Goal: Transaction & Acquisition: Subscribe to service/newsletter

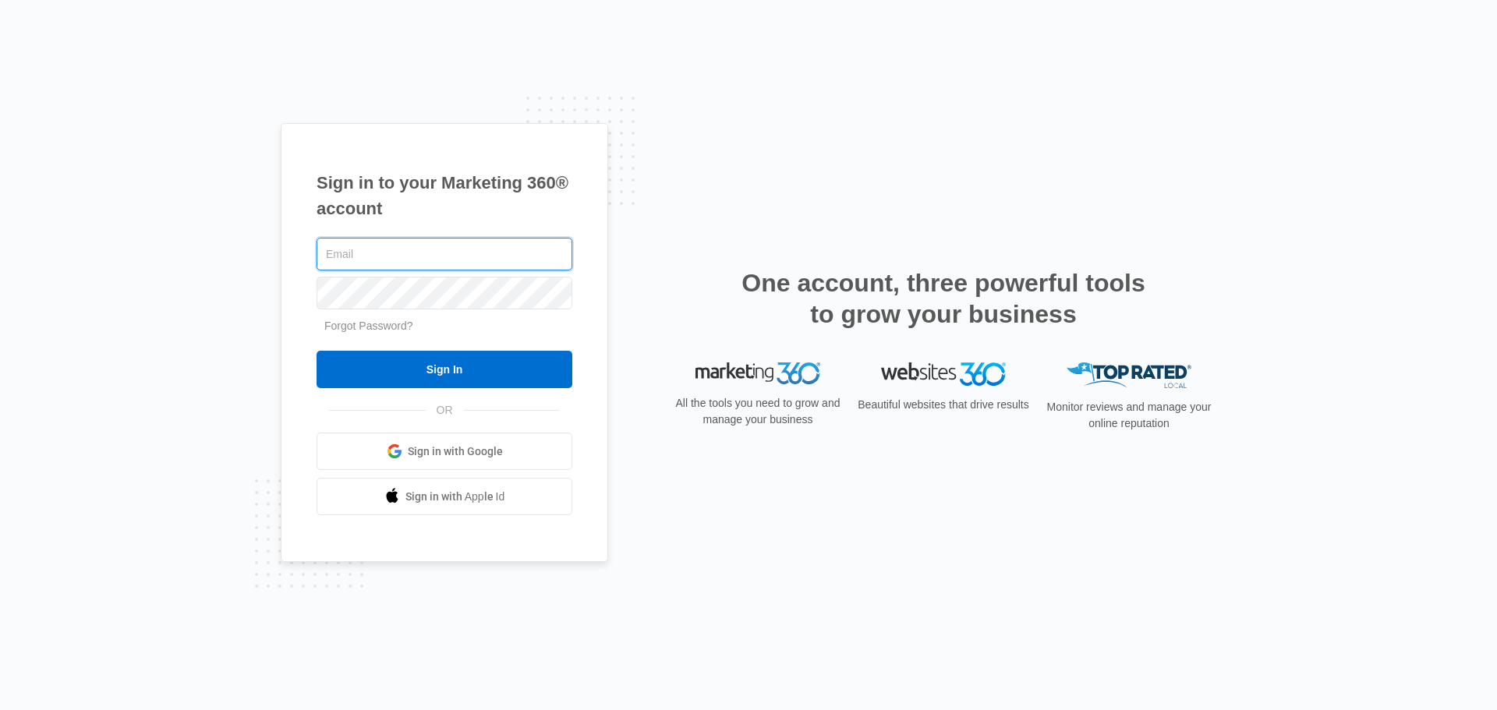
type input "[EMAIL_ADDRESS][DOMAIN_NAME]"
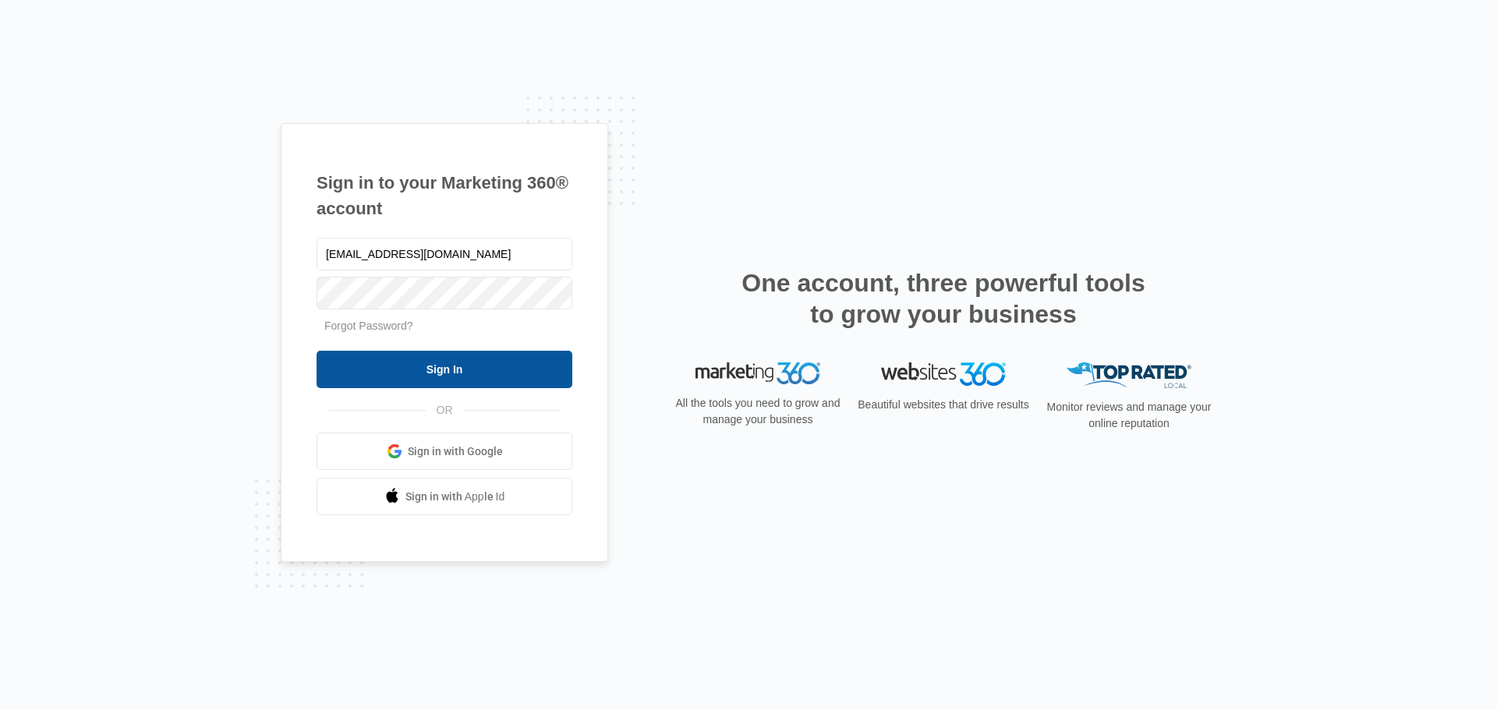
click at [471, 364] on input "Sign In" at bounding box center [444, 369] width 256 height 37
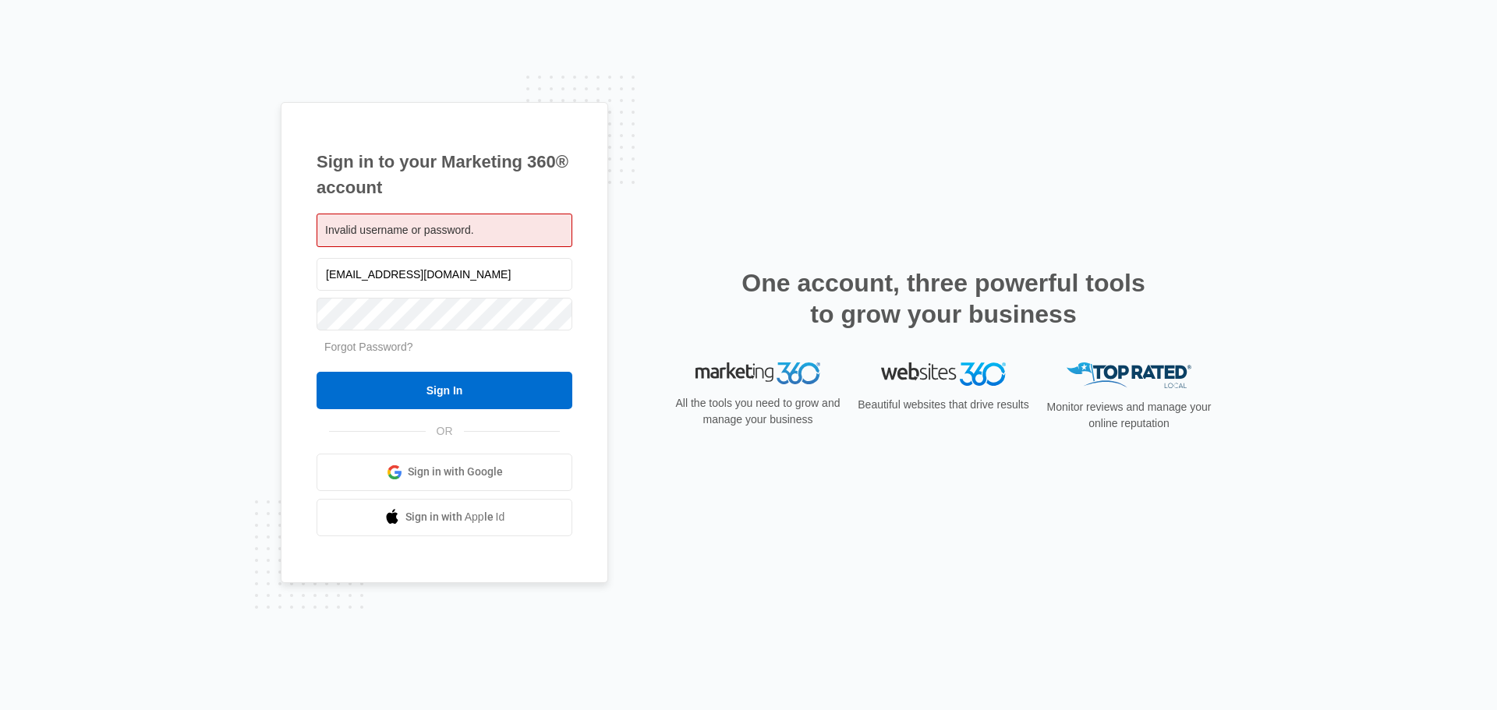
click at [501, 472] on span "Sign in with Google" at bounding box center [455, 472] width 95 height 16
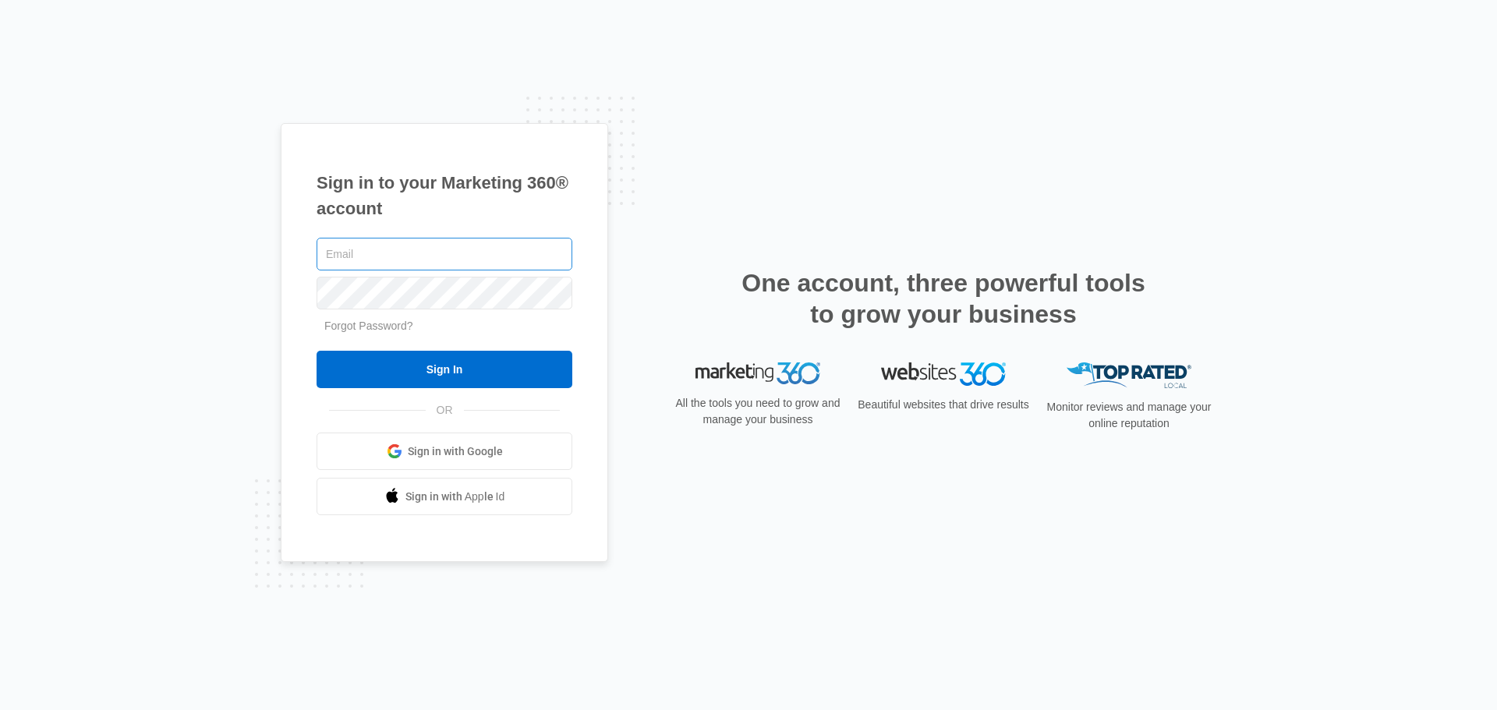
click at [526, 259] on input "text" at bounding box center [444, 254] width 256 height 33
type input "[EMAIL_ADDRESS][DOMAIN_NAME]"
click at [360, 326] on link "Forgot Password?" at bounding box center [368, 326] width 89 height 12
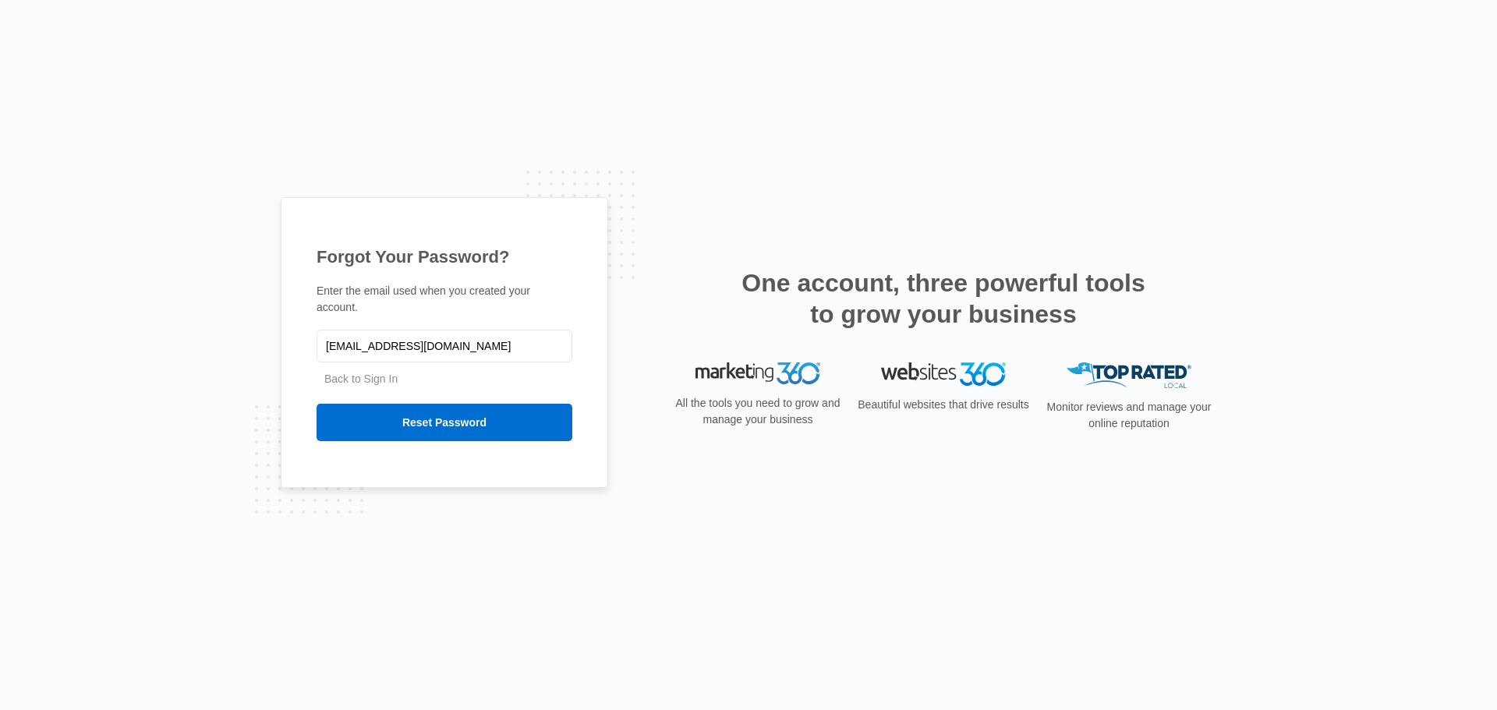
type input "[EMAIL_ADDRESS][DOMAIN_NAME]"
click at [316, 404] on input "Reset Password" at bounding box center [444, 422] width 256 height 37
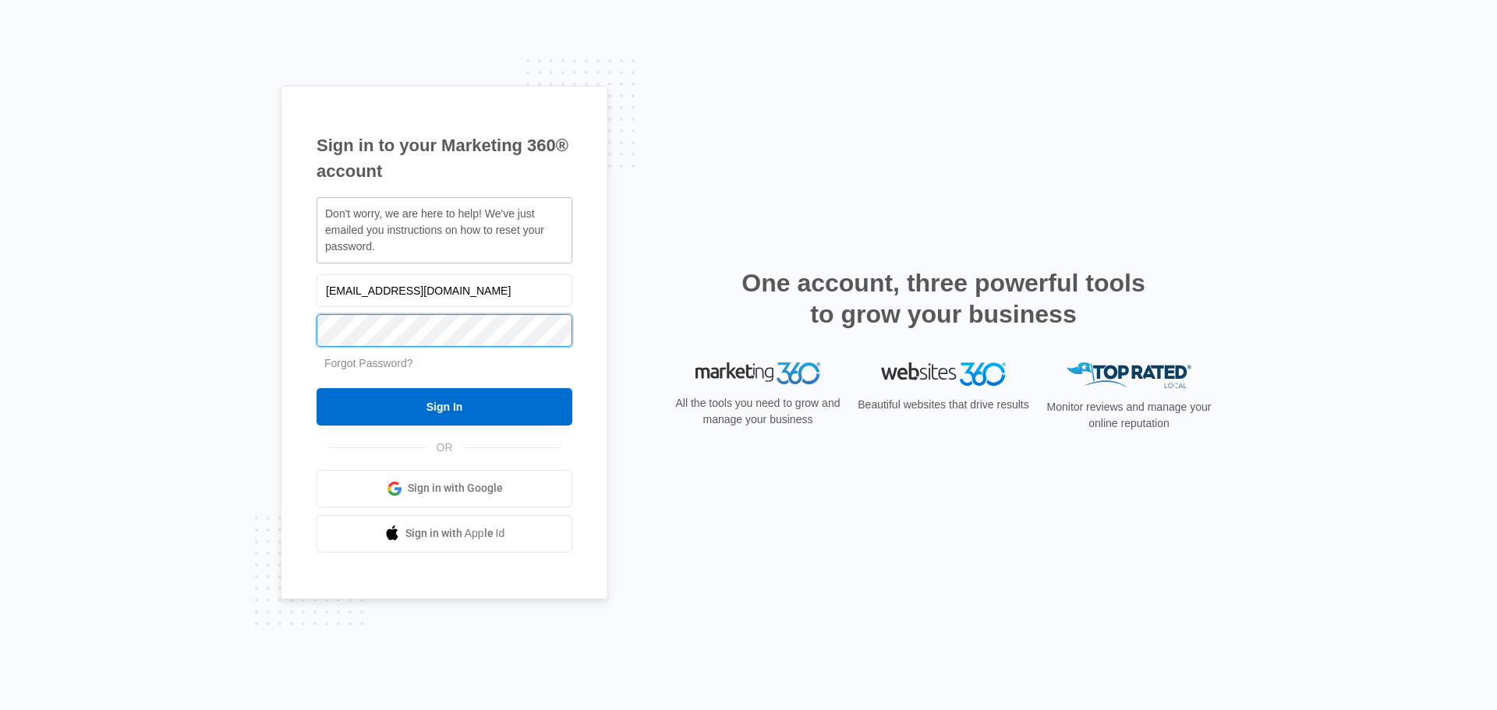
click at [316, 388] on input "Sign In" at bounding box center [444, 406] width 256 height 37
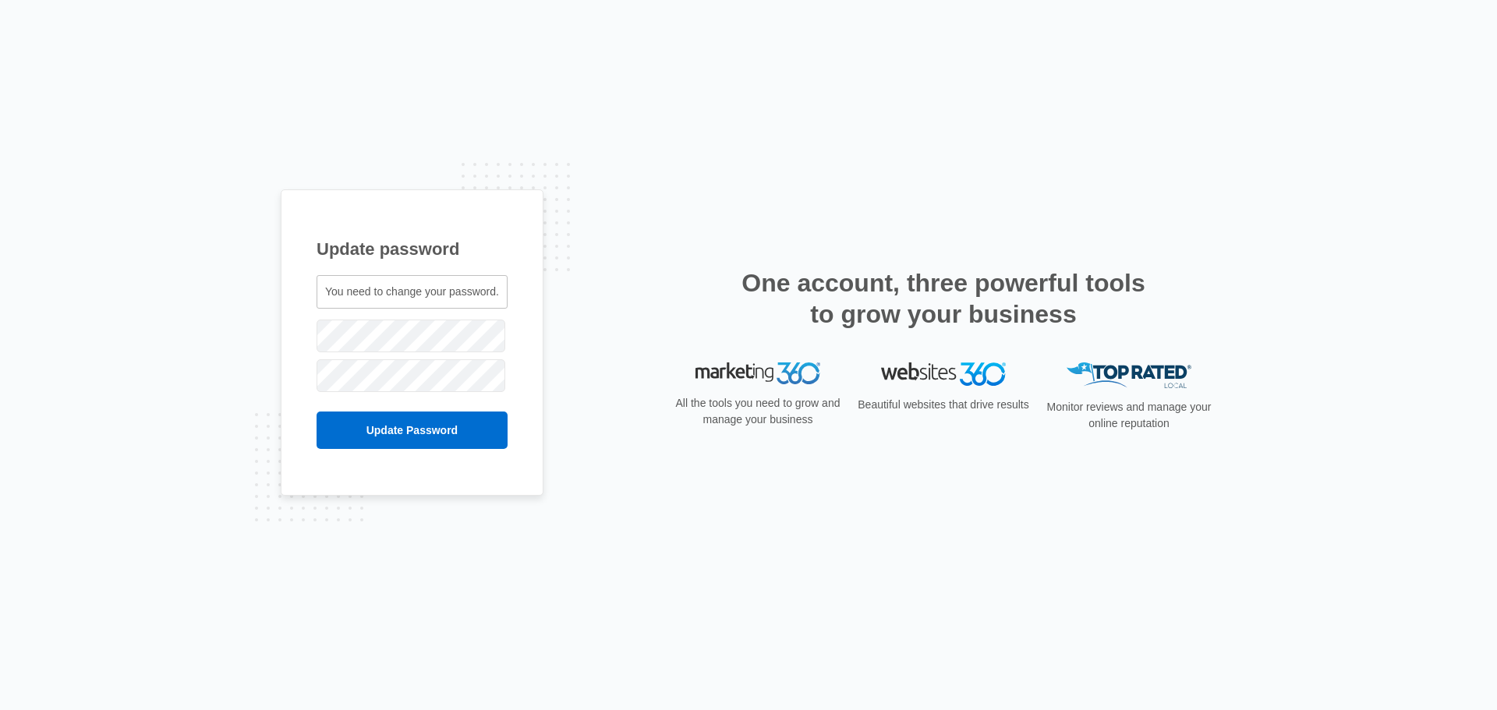
click at [316, 412] on input "Update Password" at bounding box center [411, 430] width 191 height 37
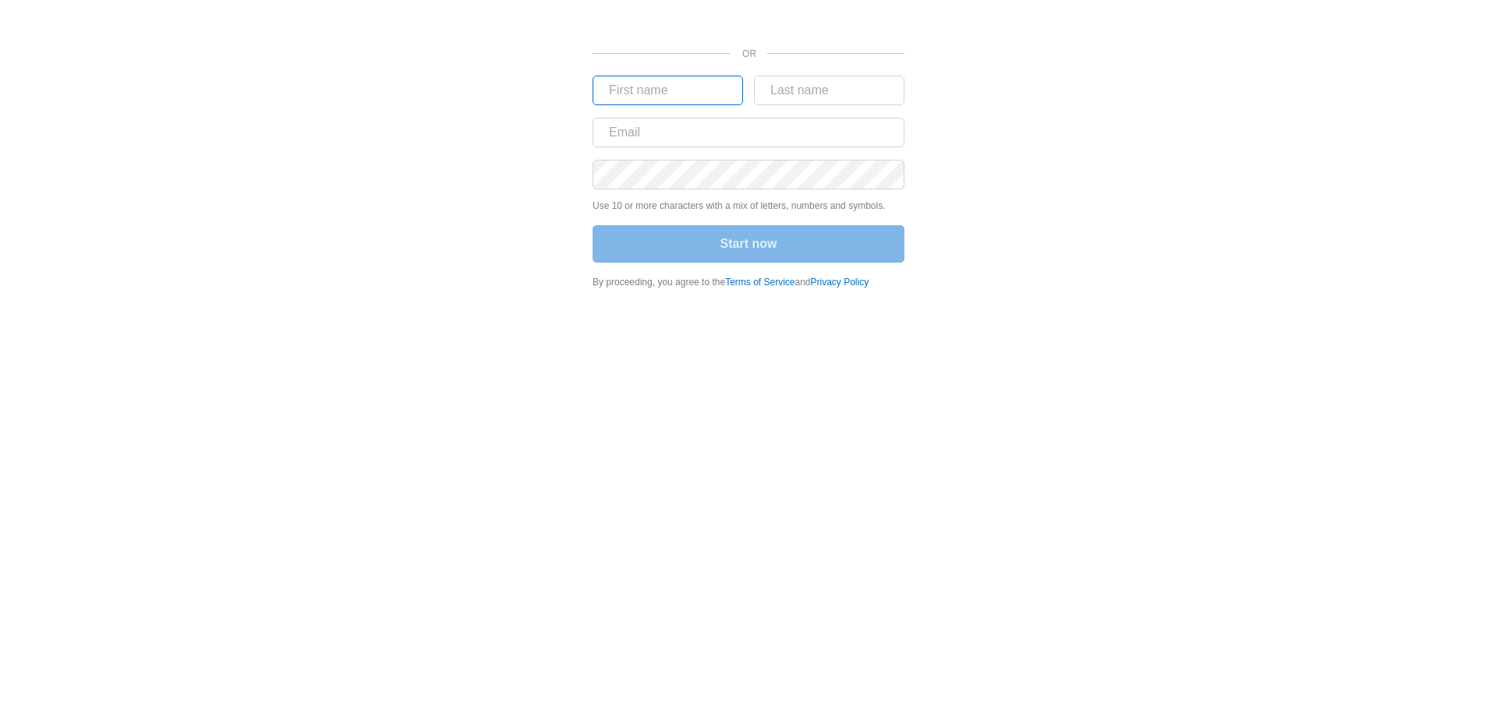
click at [666, 91] on input "text" at bounding box center [667, 91] width 150 height 30
type input "[PERSON_NAME]"
click at [528, 494] on body "OR Timothy Use 10 or more characters with a mix of letters, numbers and symbols…" at bounding box center [748, 355] width 1497 height 710
drag, startPoint x: 662, startPoint y: 90, endPoint x: 841, endPoint y: 90, distance: 179.3
click at [663, 90] on input "text" at bounding box center [667, 91] width 150 height 30
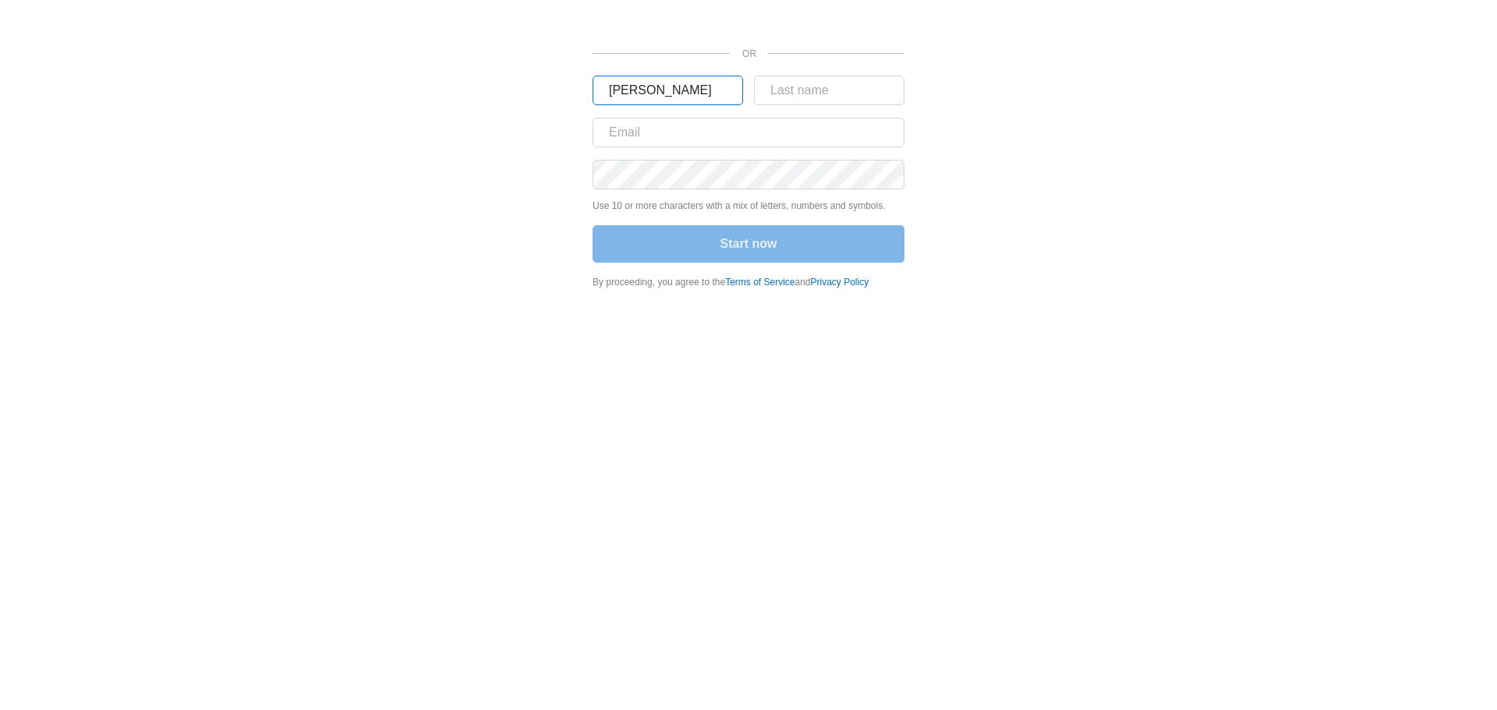
type input "Timothy"
type input "Jones"
type input "p"
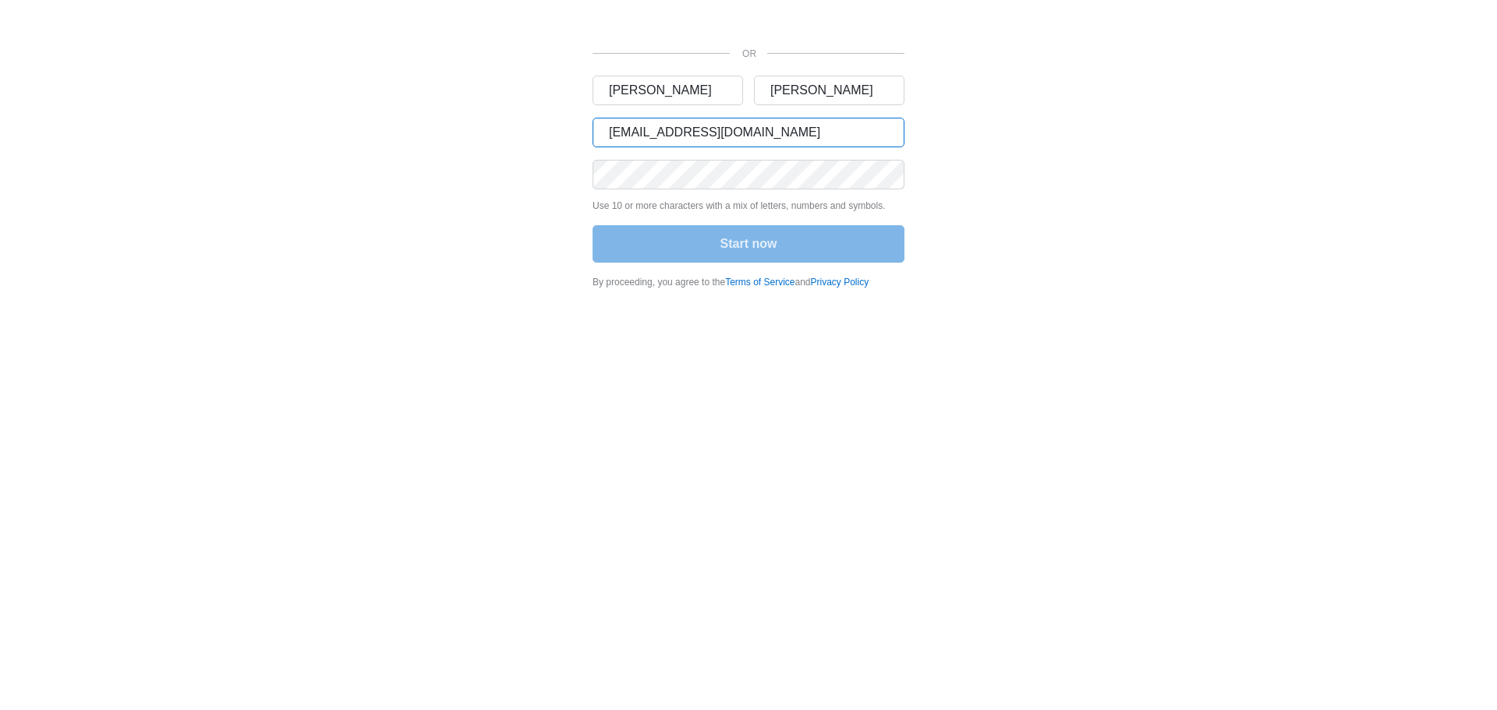
type input "tjones@pbparabellum.com"
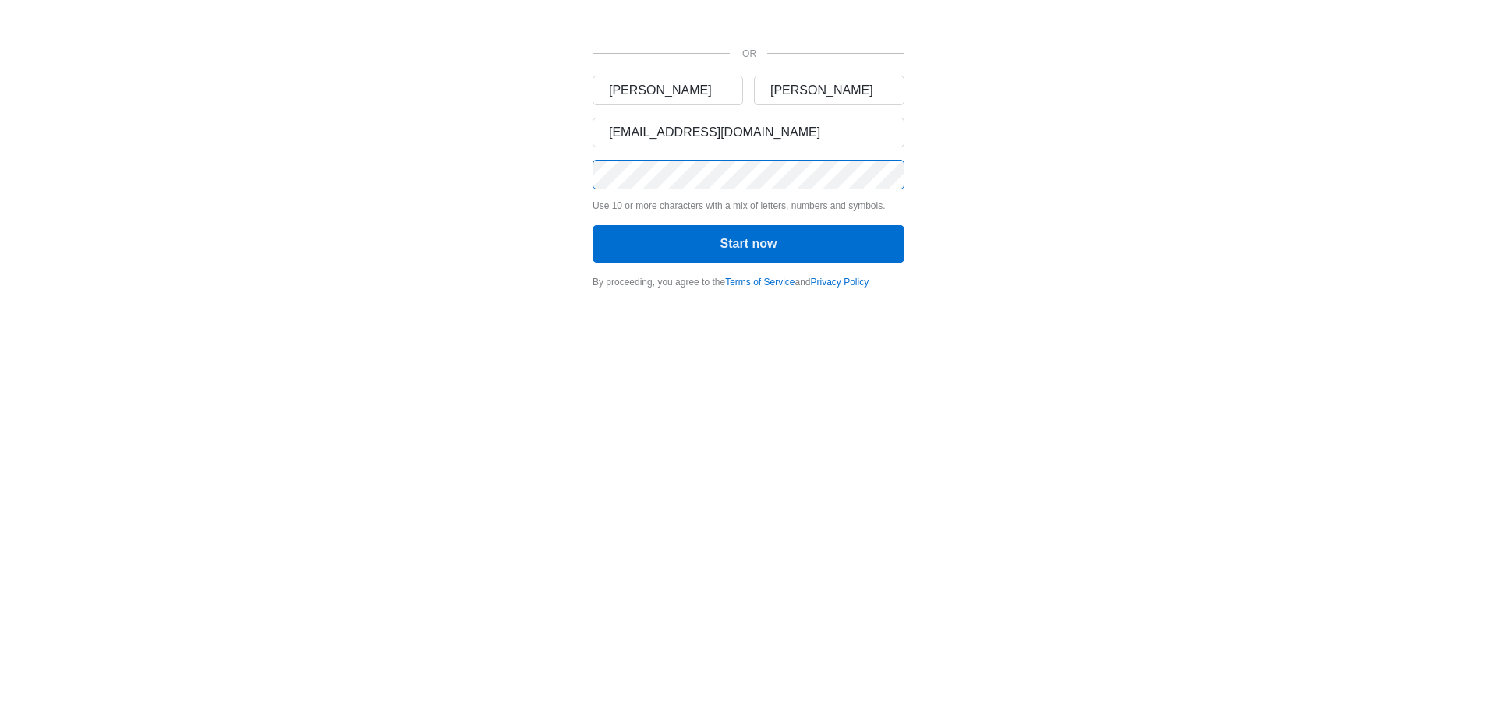
click at [592, 225] on button "Start now" at bounding box center [748, 243] width 312 height 37
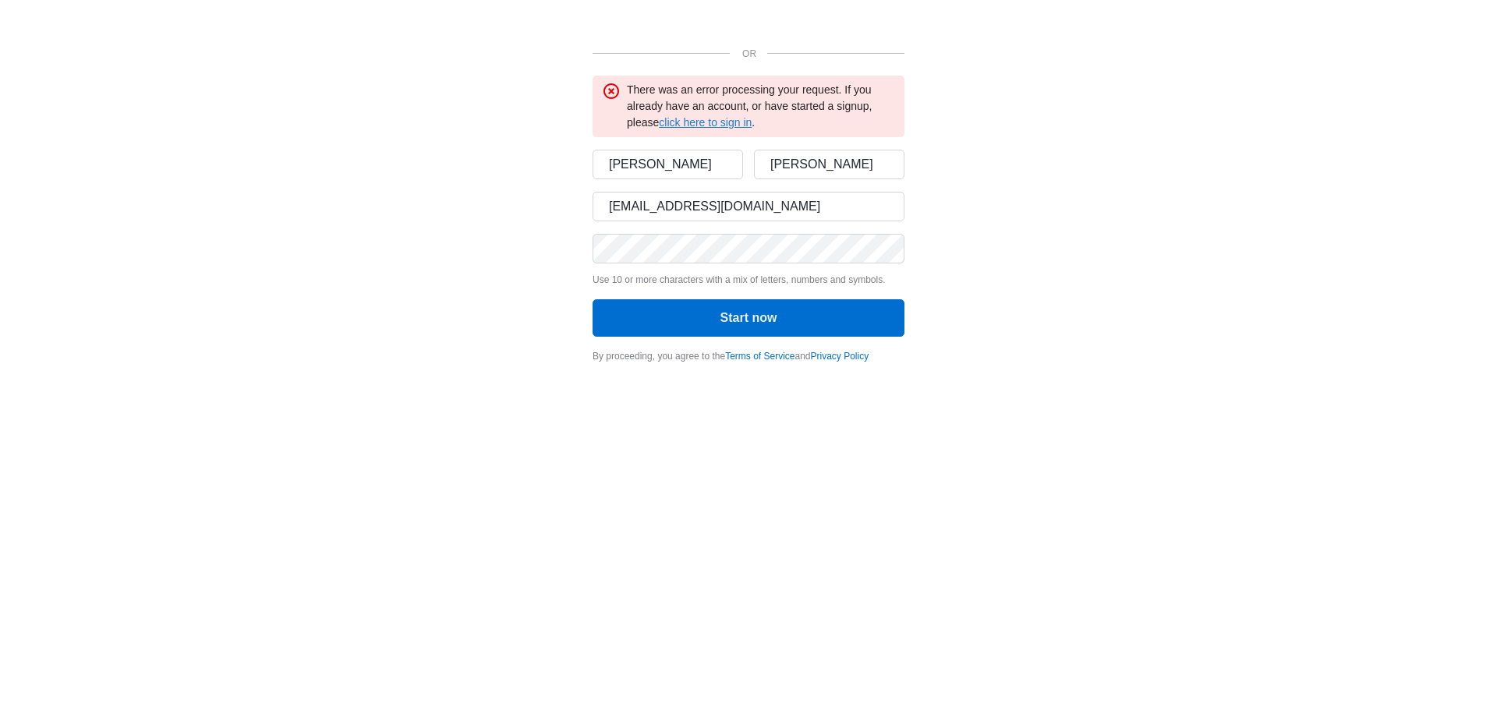
click at [723, 122] on link "click here to sign in" at bounding box center [705, 122] width 93 height 12
